Goal: Book appointment/travel/reservation

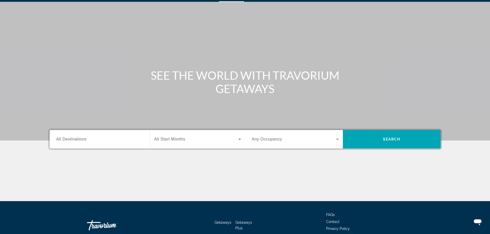
scroll to position [44, 0]
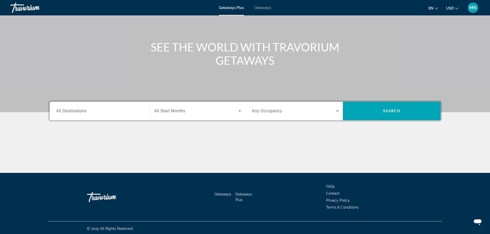
scroll to position [44, 0]
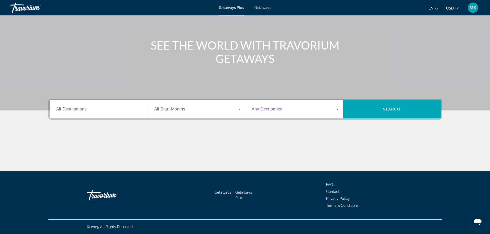
click at [338, 109] on icon "Search widget" at bounding box center [337, 109] width 3 height 1
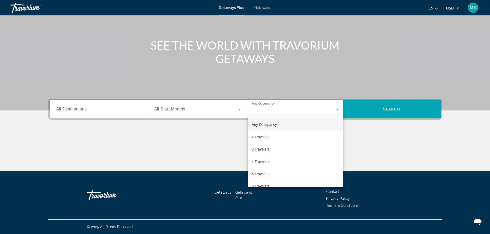
click at [240, 109] on div at bounding box center [245, 117] width 490 height 234
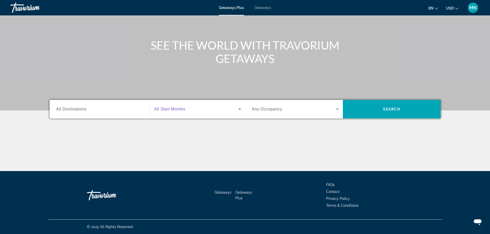
click at [239, 109] on icon "Search widget" at bounding box center [239, 109] width 3 height 1
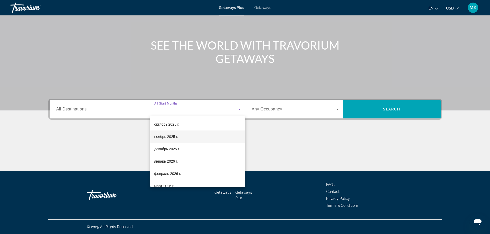
scroll to position [26, 0]
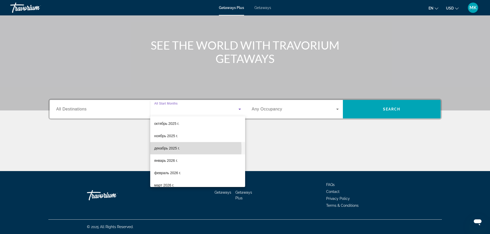
click at [159, 149] on span "декабрь 2025 г." at bounding box center [166, 148] width 25 height 6
